Goal: Information Seeking & Learning: Learn about a topic

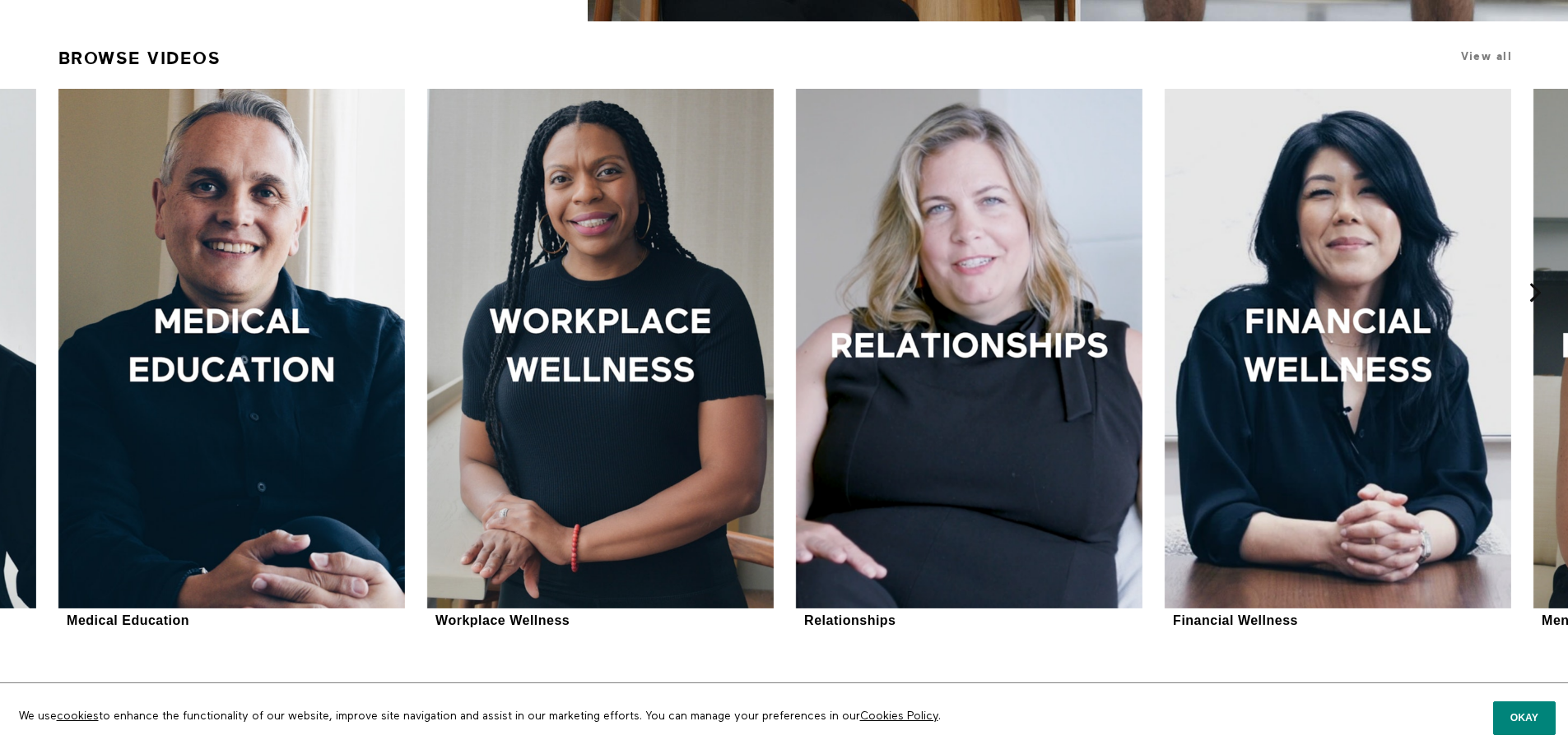
scroll to position [658, 0]
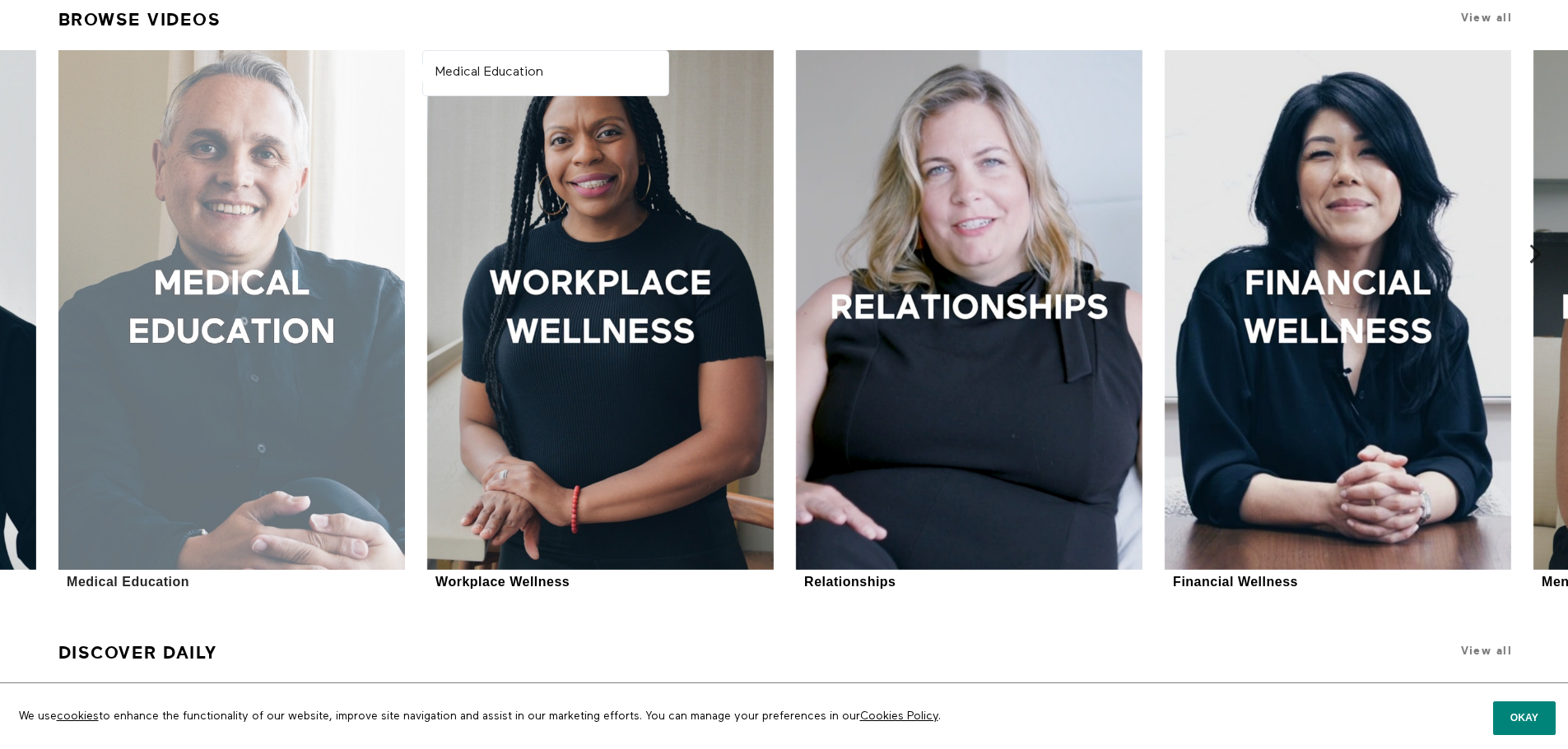
click at [145, 528] on div at bounding box center [231, 310] width 346 height 520
click at [354, 119] on div at bounding box center [231, 310] width 346 height 520
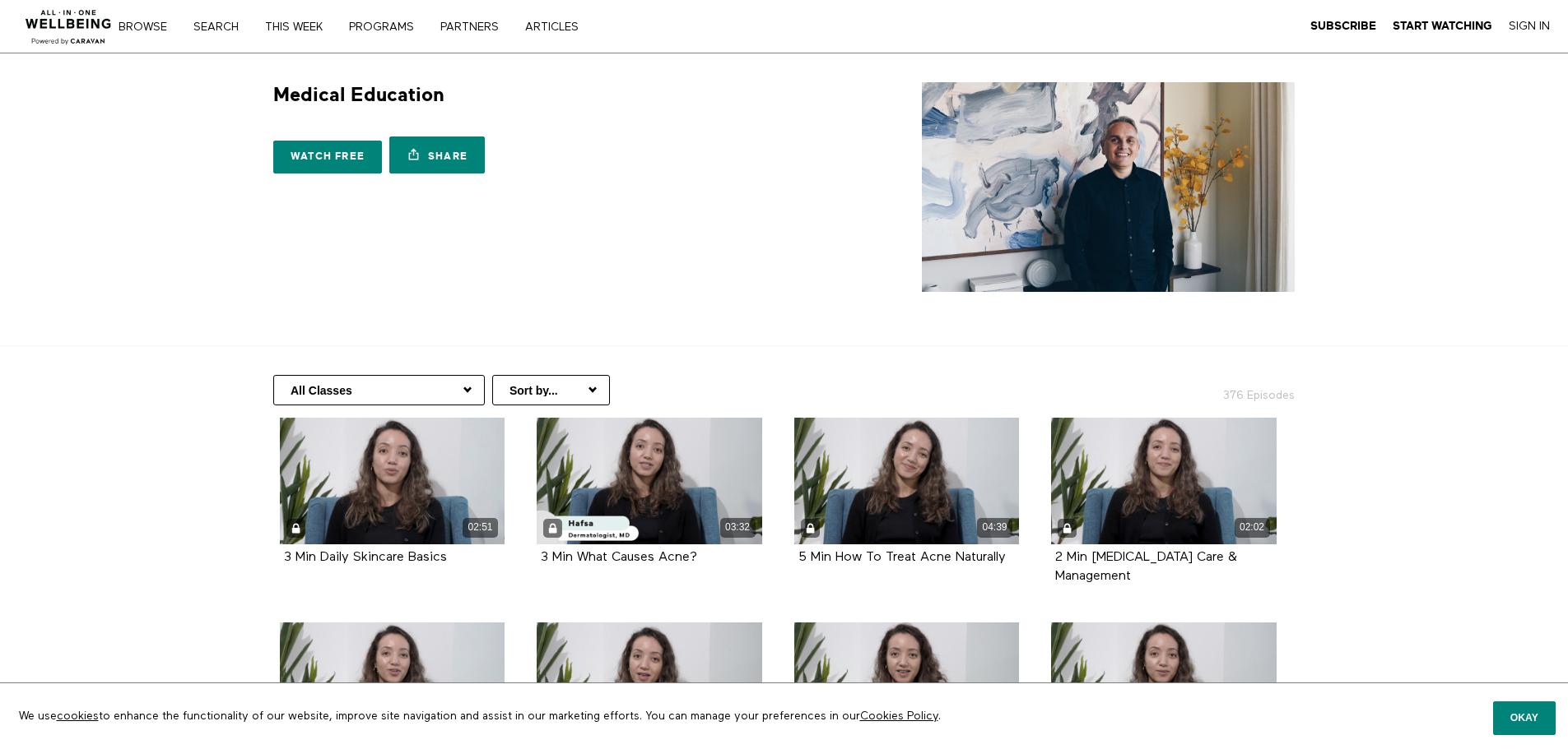
click at [423, 386] on select "All Classes Hair Health Arabic (العربية) Health Information Women's Health Copi…" at bounding box center [379, 390] width 212 height 31
select select "[URL][DOMAIN_NAME]"
click at [273, 375] on select "All Classes Hair Health Arabic (العربية) Health Information Women's Health Copi…" at bounding box center [379, 390] width 212 height 31
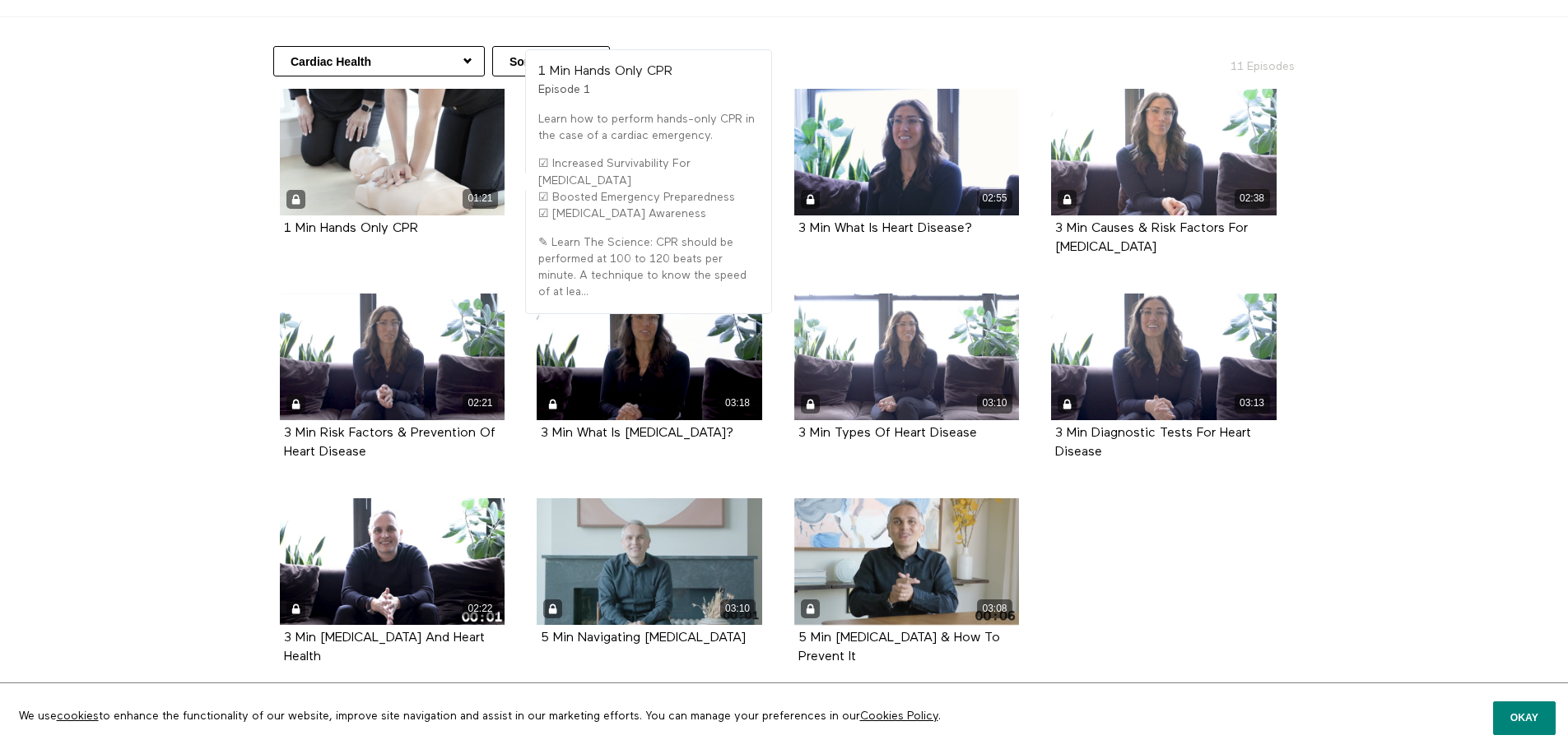
scroll to position [247, 0]
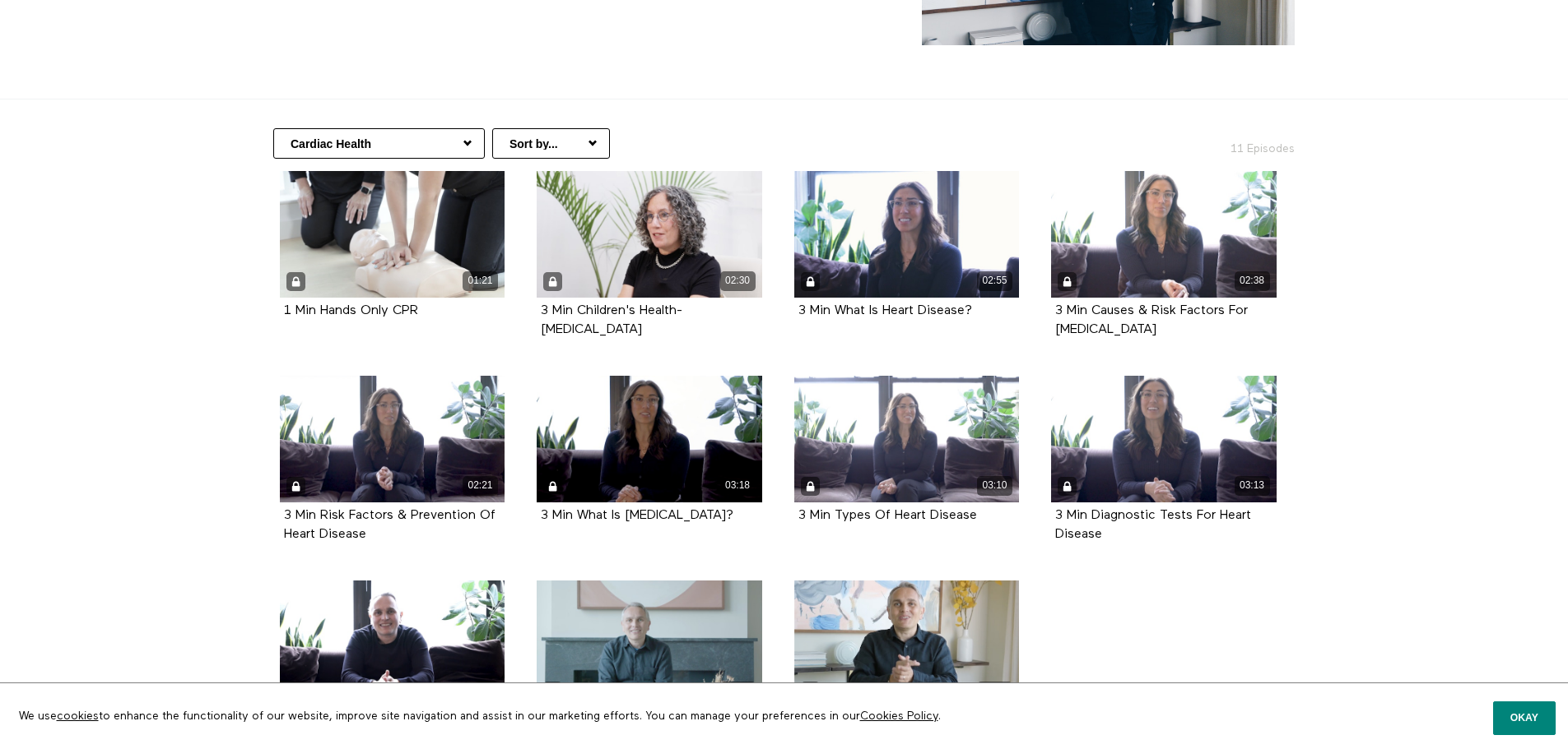
click at [372, 155] on select "All Classes Hair Health Arabic (العربية) Health Information Women's Health Copi…" at bounding box center [379, 143] width 212 height 31
select select "https://app.allinonewellbeing.com/medical-information/season:29"
click at [273, 128] on select "All Classes Hair Health Arabic (العربية) Health Information Women's Health Copi…" at bounding box center [379, 143] width 212 height 31
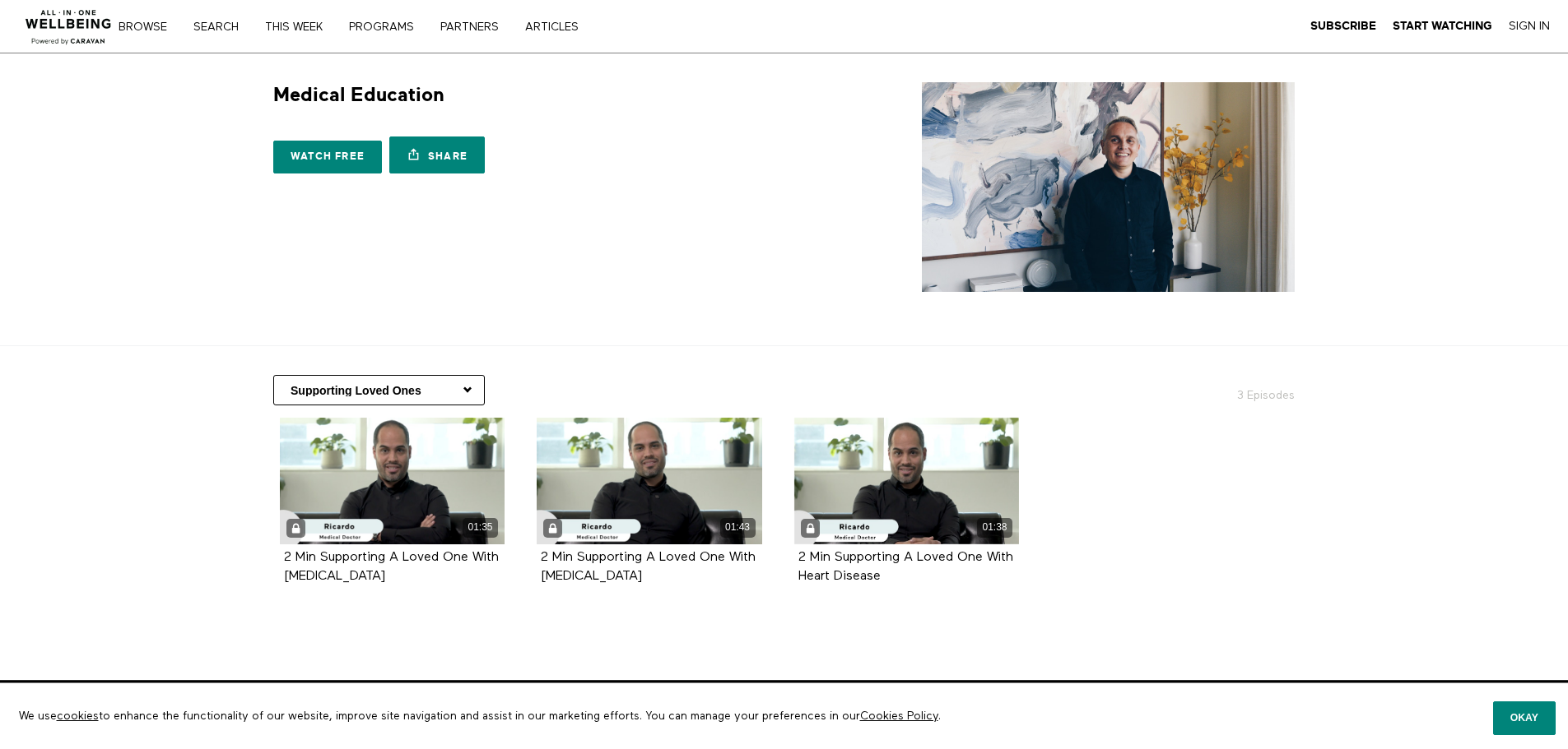
click at [335, 391] on select "All Classes Hair Health Arabic (العربية) Health Information Women's Health Copi…" at bounding box center [379, 390] width 212 height 31
select select "[URL][DOMAIN_NAME]"
click at [273, 375] on select "All Classes Hair Health Arabic (العربية) Health Information Women's Health Copi…" at bounding box center [379, 390] width 212 height 31
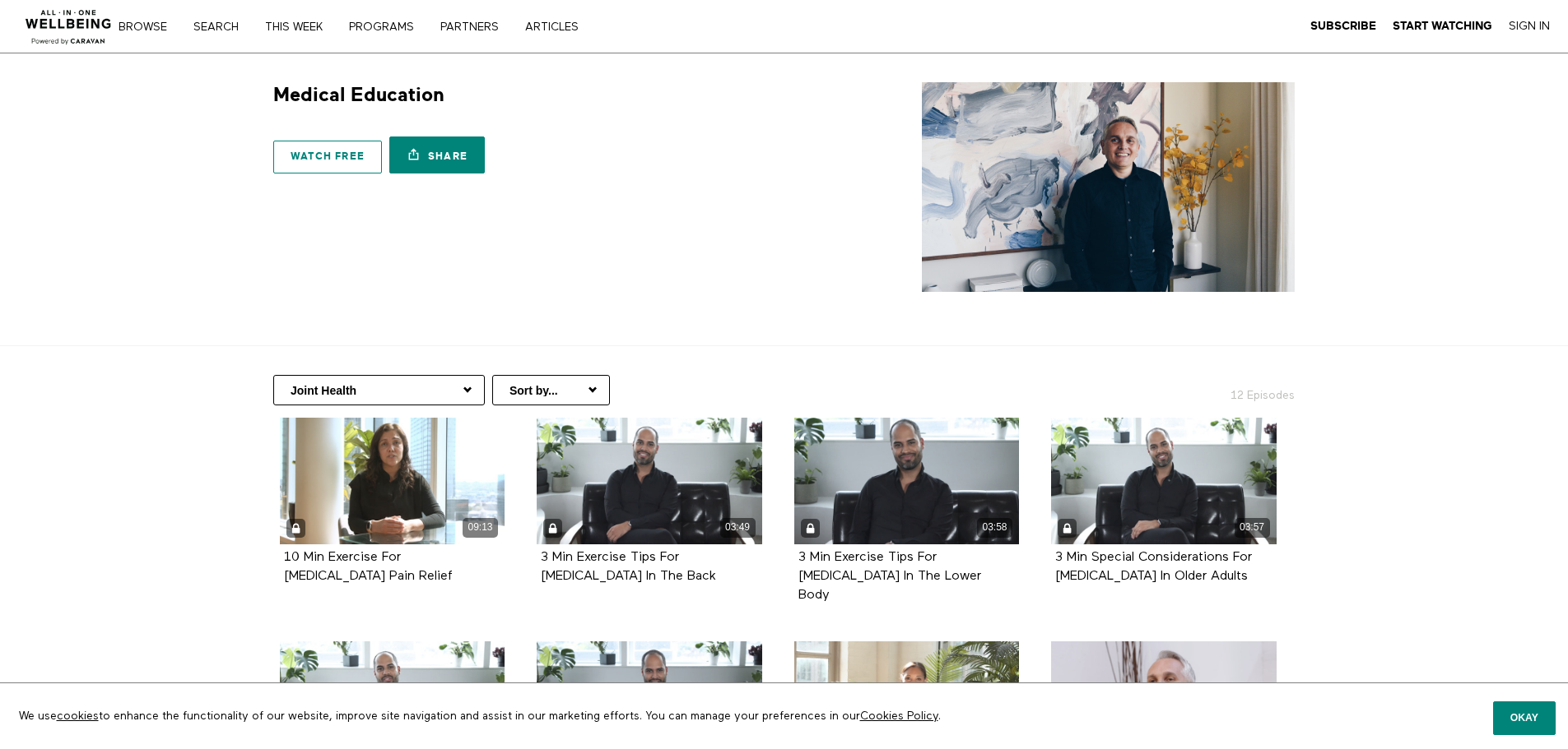
click at [333, 153] on link "Watch free" at bounding box center [328, 157] width 109 height 33
click at [478, 31] on link "PARTNERS" at bounding box center [475, 27] width 82 height 12
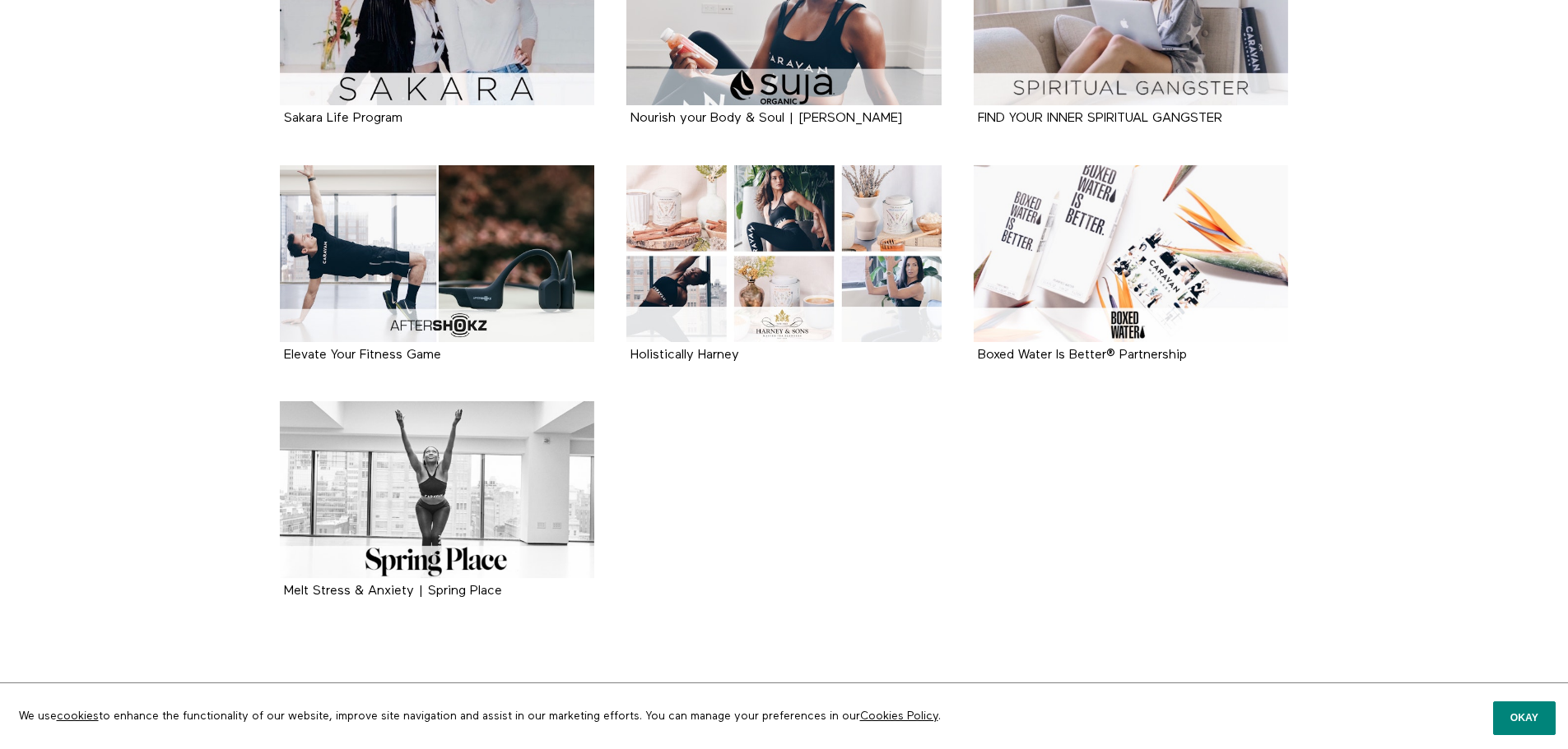
scroll to position [695, 0]
